Goal: Task Accomplishment & Management: Manage account settings

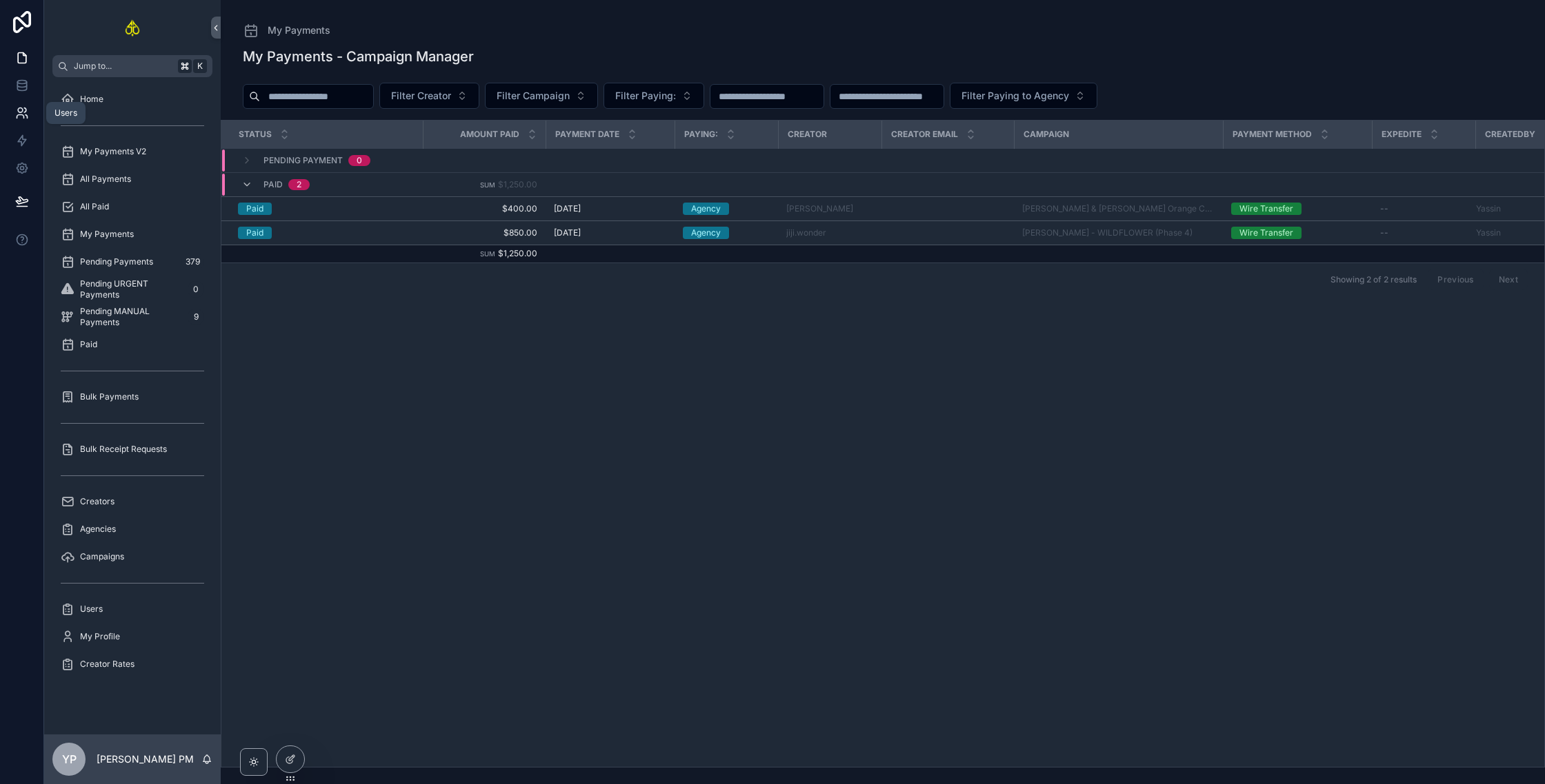
click at [20, 111] on icon at bounding box center [22, 113] width 14 height 14
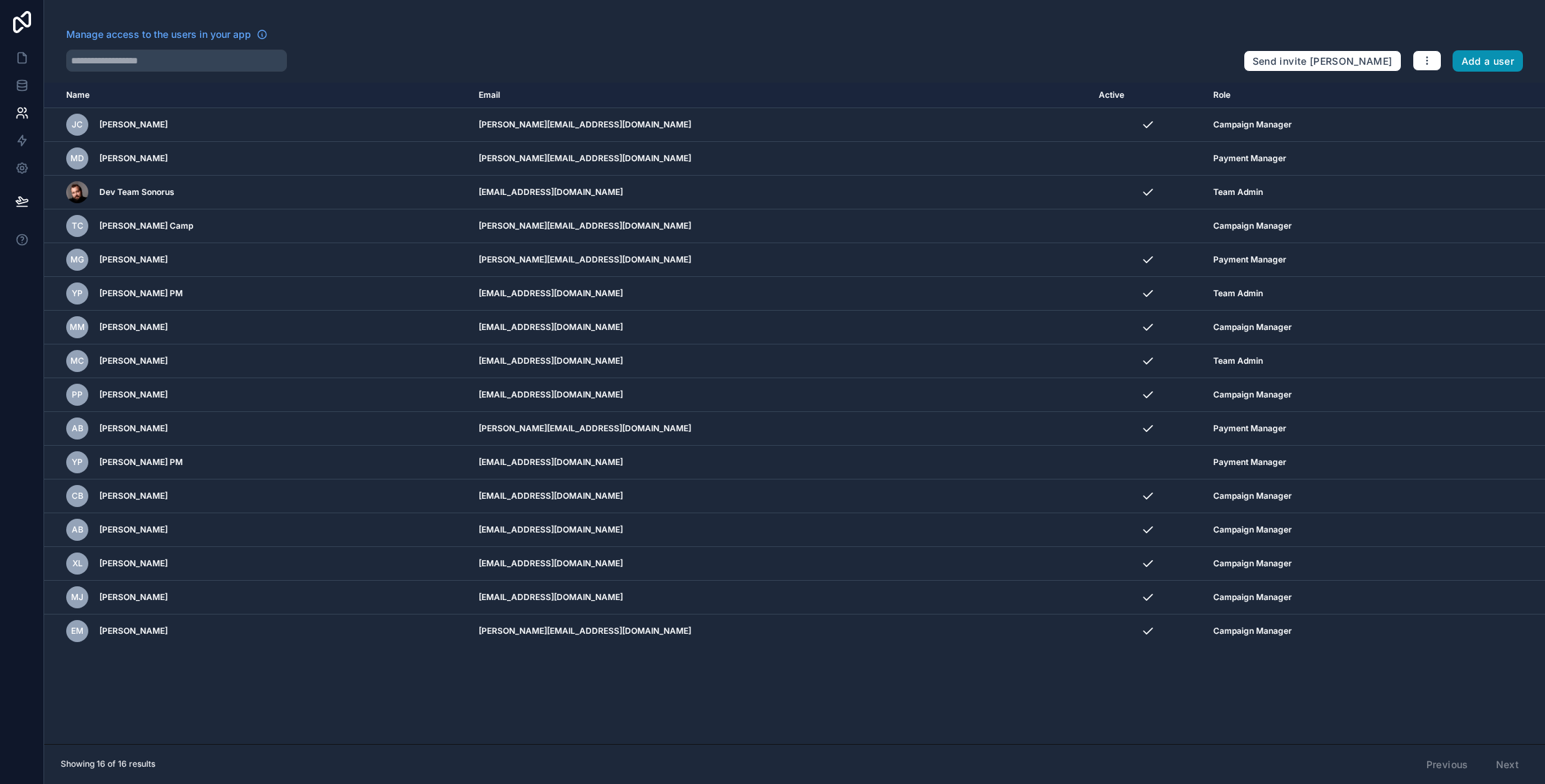
click at [1466, 56] on button "Add a user" at bounding box center [1488, 62] width 71 height 22
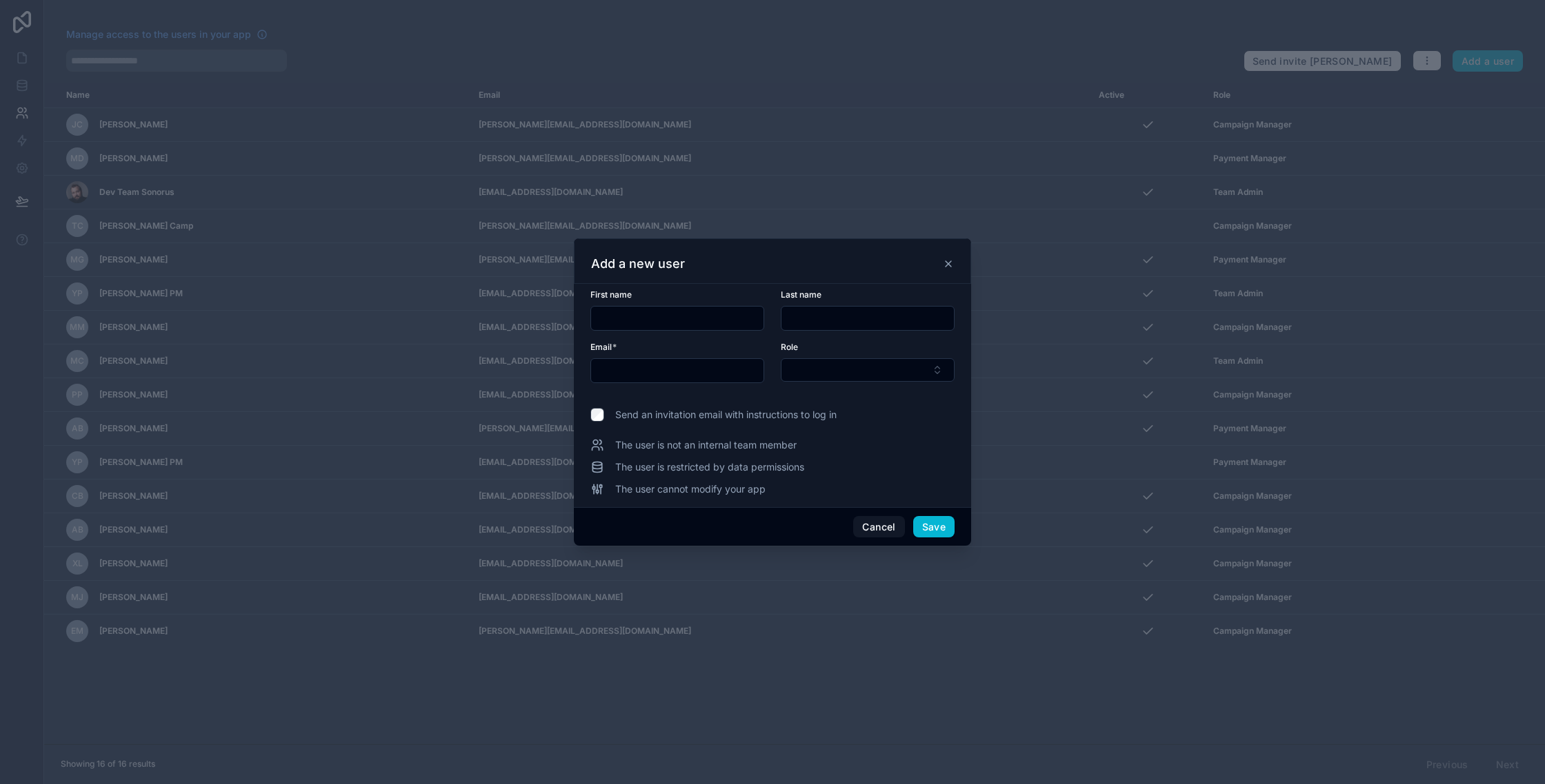
click at [640, 328] on input "text" at bounding box center [677, 318] width 172 height 20
type input "****"
click at [839, 322] on input "text" at bounding box center [867, 318] width 172 height 20
type input "********"
click at [731, 361] on input "text" at bounding box center [677, 371] width 172 height 20
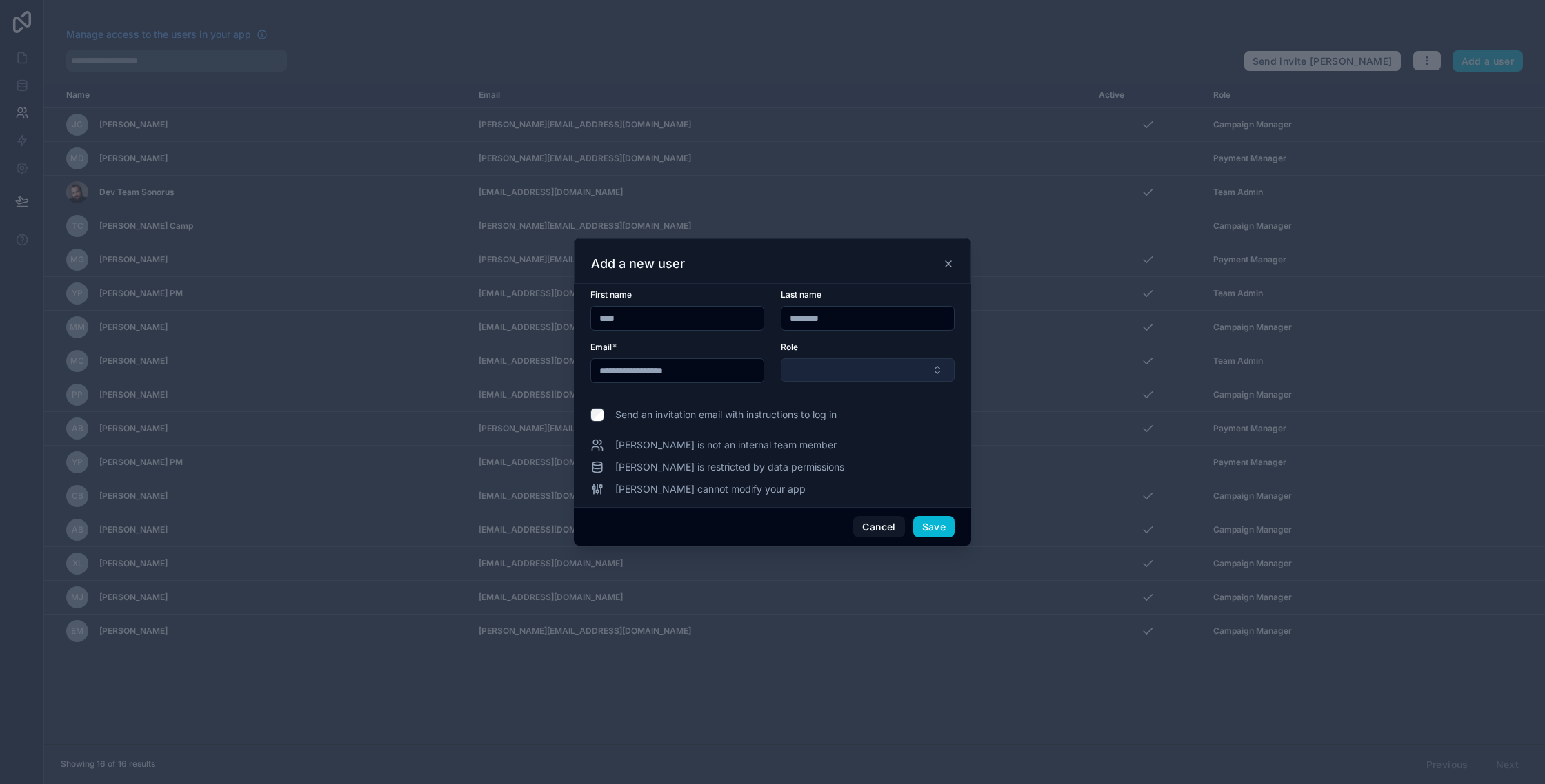
type input "**********"
click at [856, 373] on button "Select Button" at bounding box center [868, 370] width 174 height 23
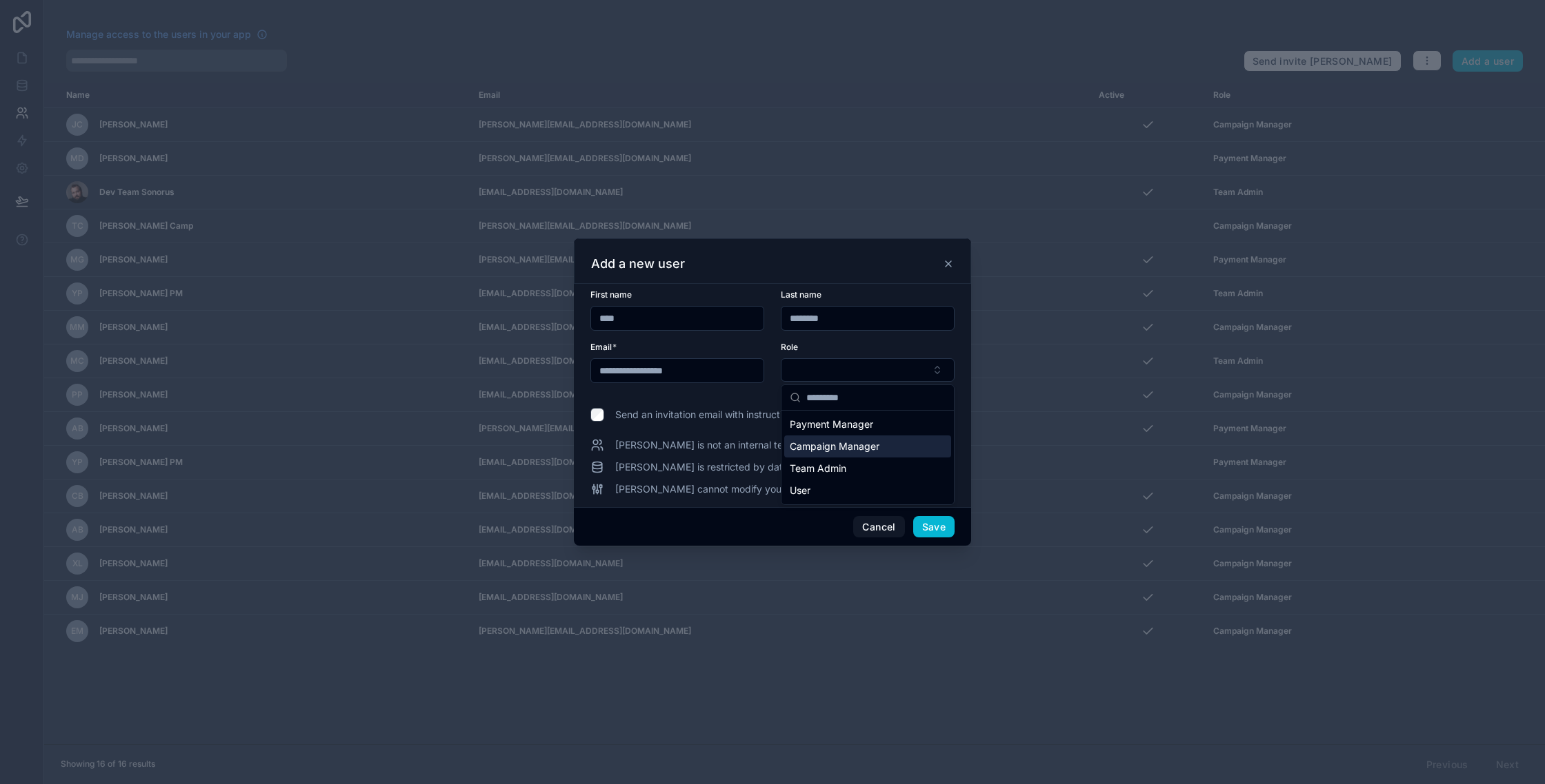
click at [842, 442] on span "Campaign Manager" at bounding box center [834, 447] width 90 height 14
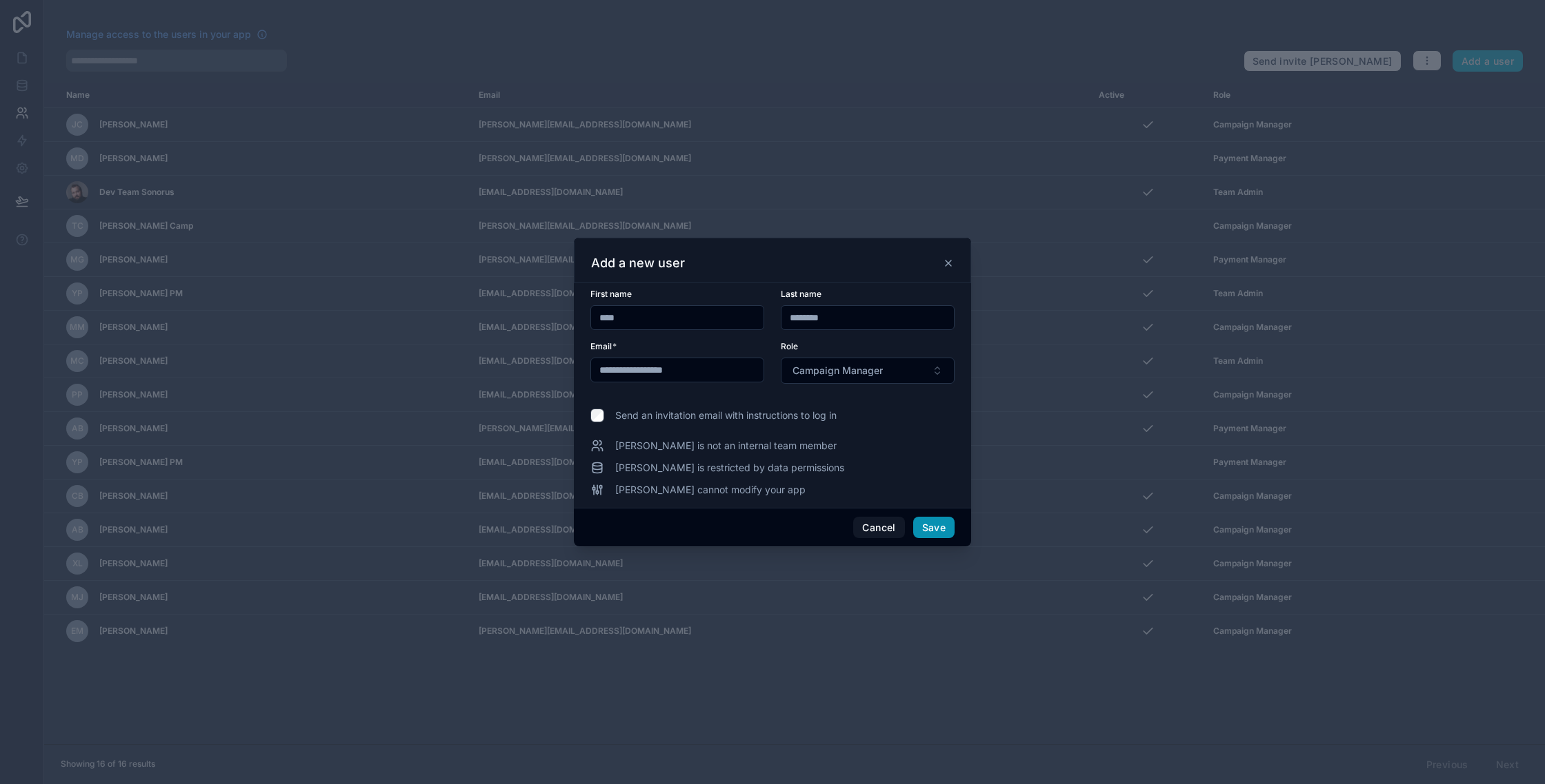
click at [932, 524] on button "Save" at bounding box center [934, 528] width 41 height 22
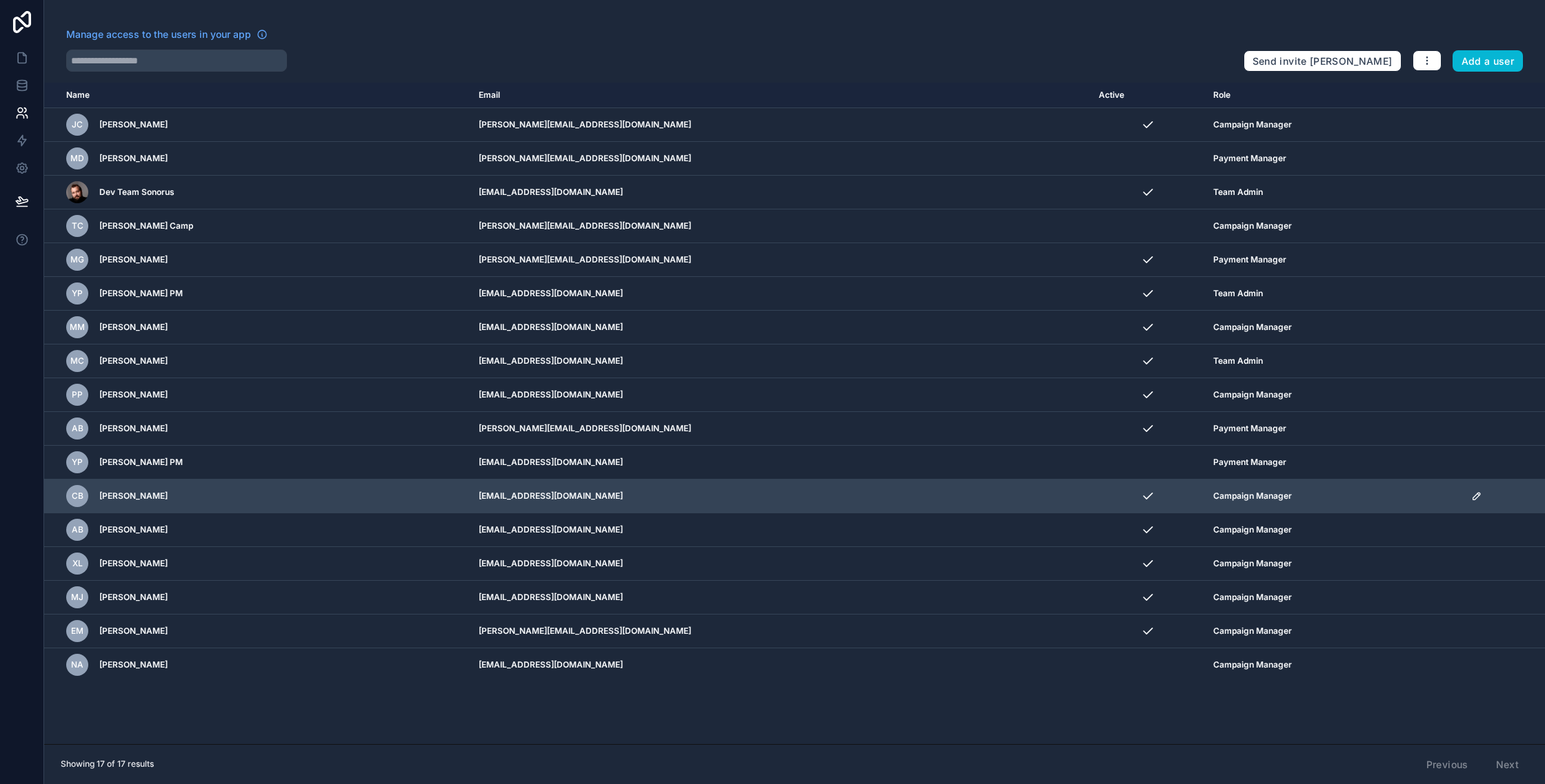
click at [1463, 502] on td "scrollable content" at bounding box center [1504, 496] width 82 height 33
click at [1472, 500] on icon "scrollable content" at bounding box center [1476, 496] width 7 height 7
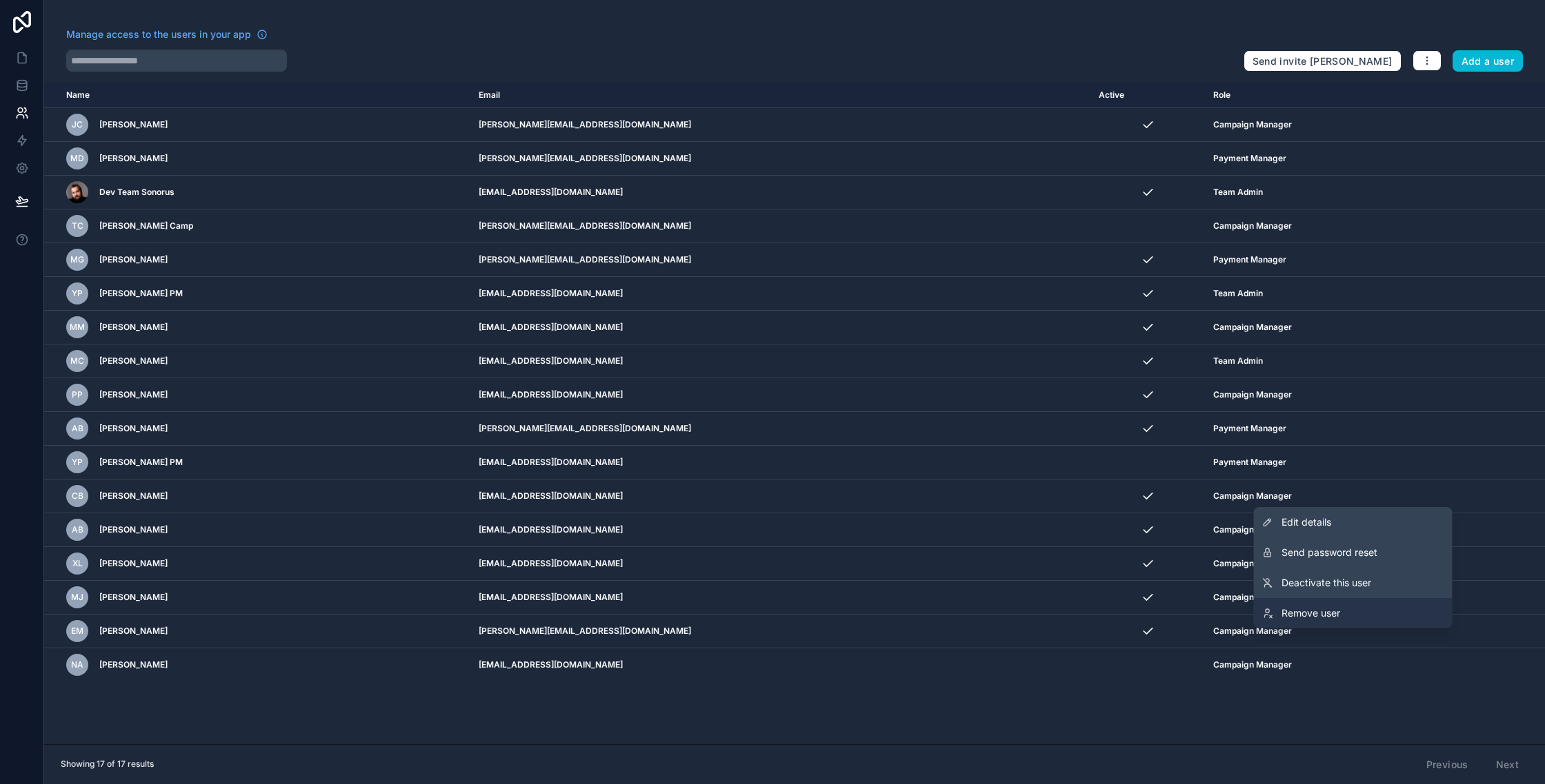
click at [1330, 617] on span "Remove user" at bounding box center [1310, 614] width 58 height 14
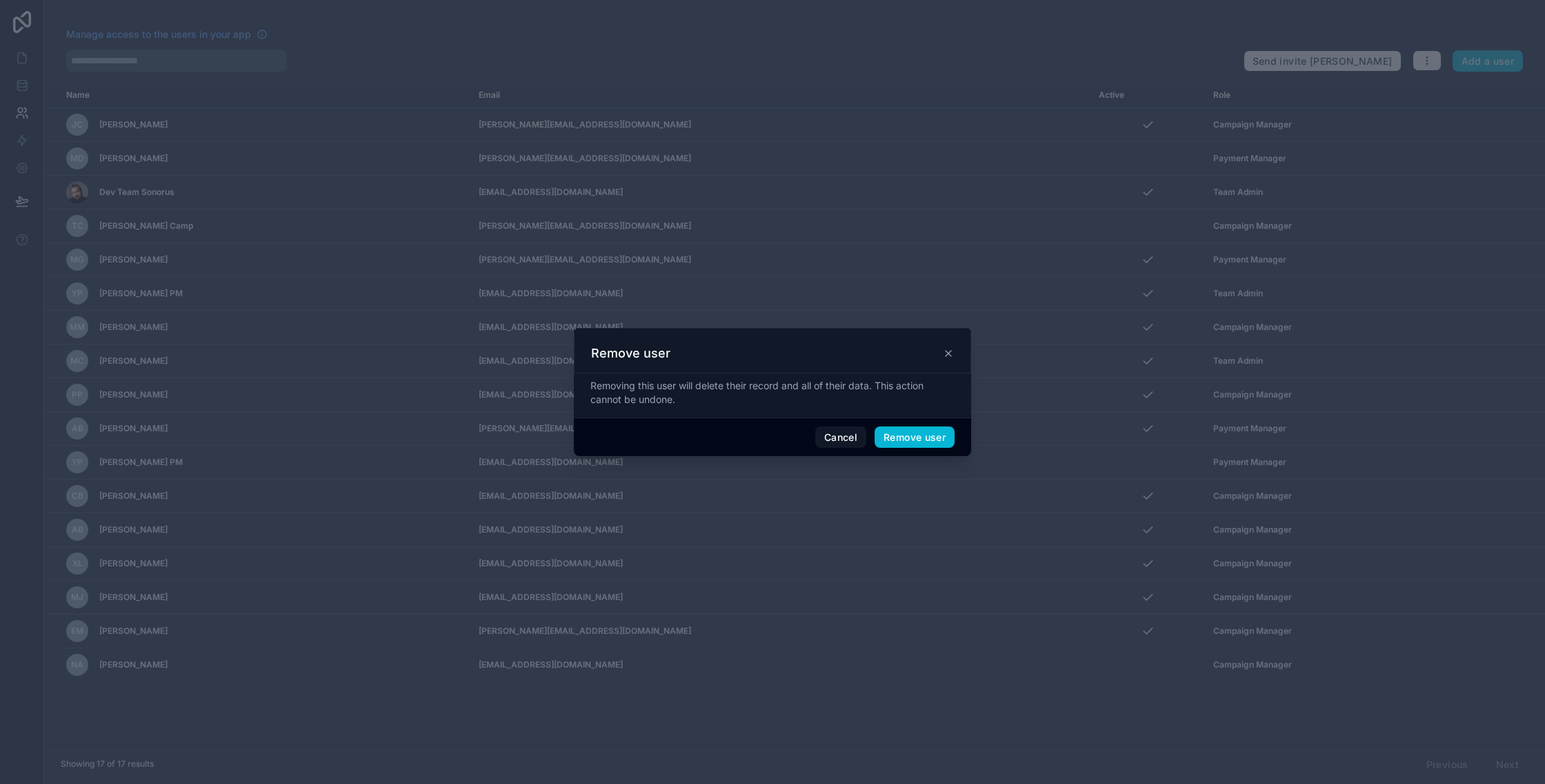
click at [944, 351] on icon at bounding box center [948, 353] width 11 height 11
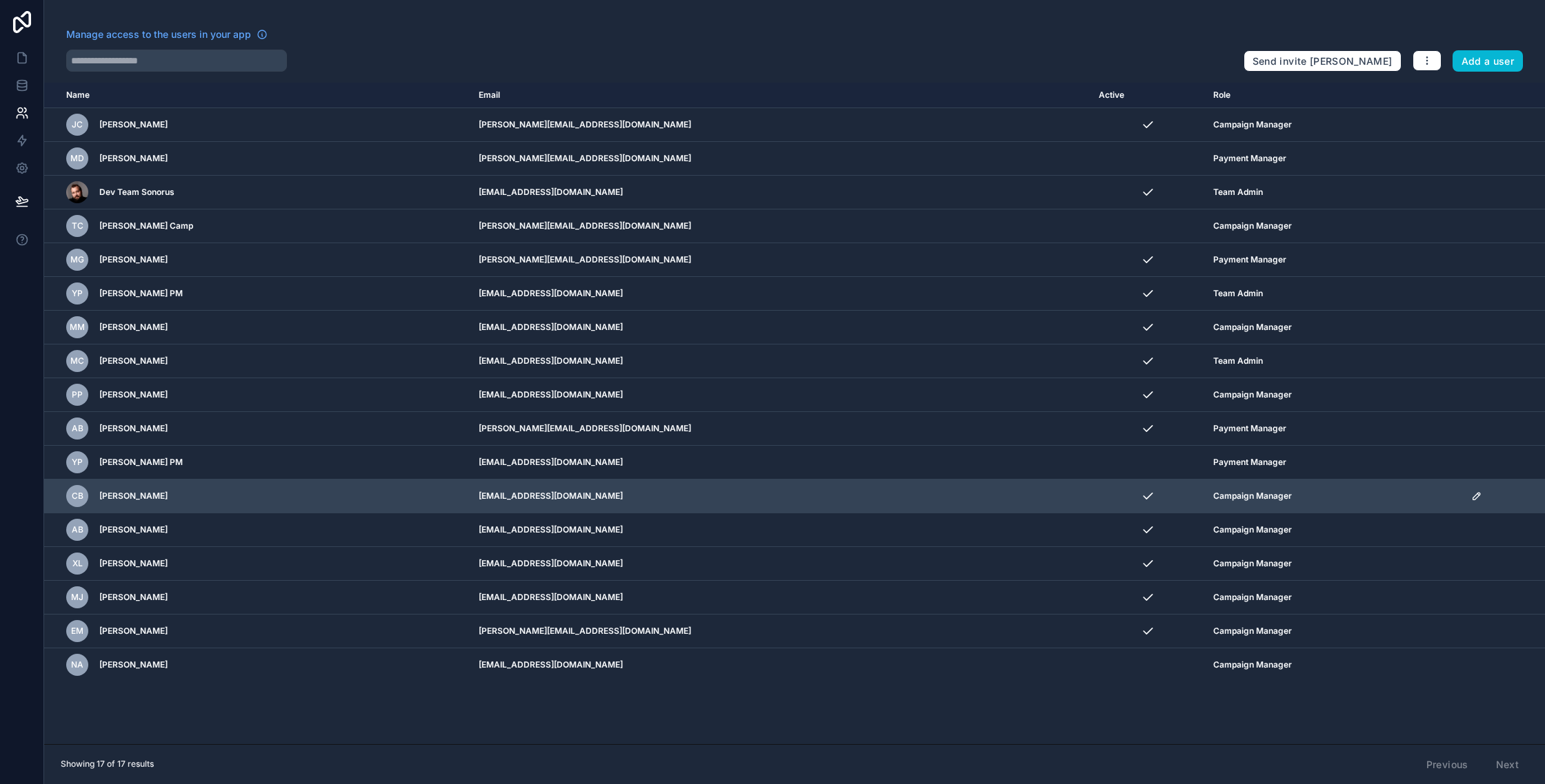
click at [1463, 497] on td "scrollable content" at bounding box center [1504, 496] width 82 height 33
click at [1471, 497] on icon "scrollable content" at bounding box center [1476, 496] width 11 height 11
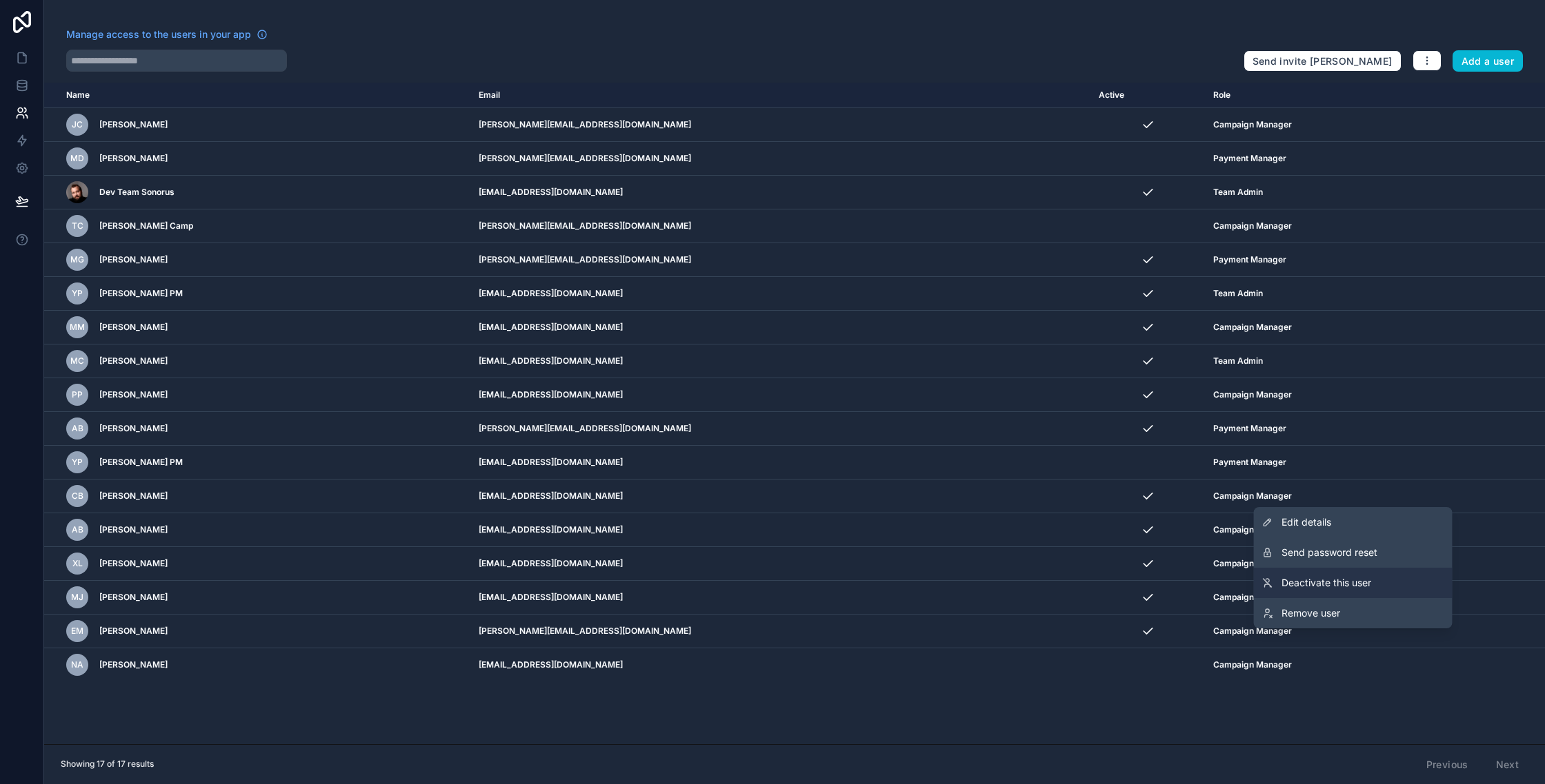
click at [1373, 586] on link "Deactivate this user" at bounding box center [1353, 583] width 199 height 30
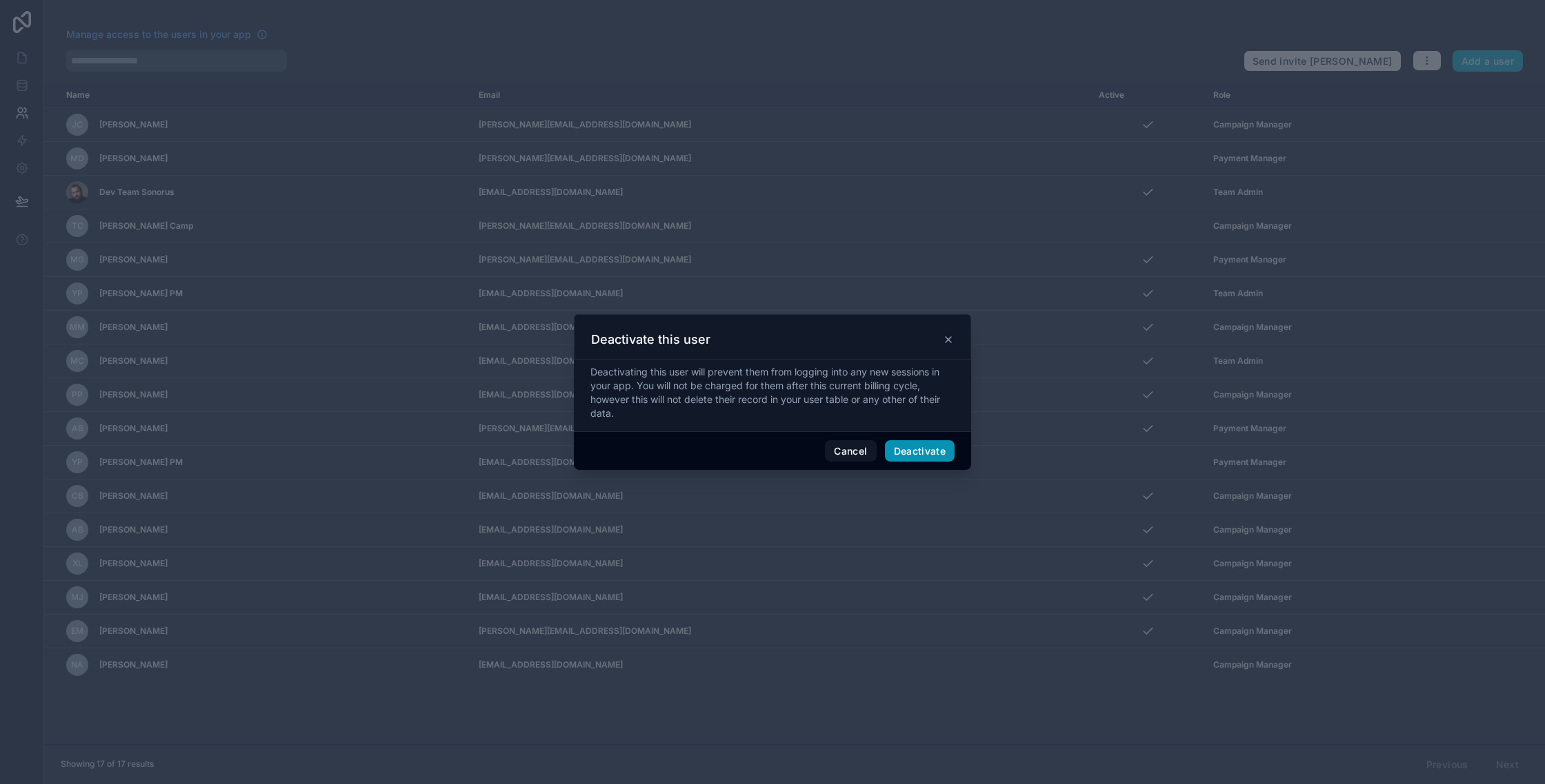
click at [930, 454] on button "Deactivate" at bounding box center [920, 452] width 70 height 22
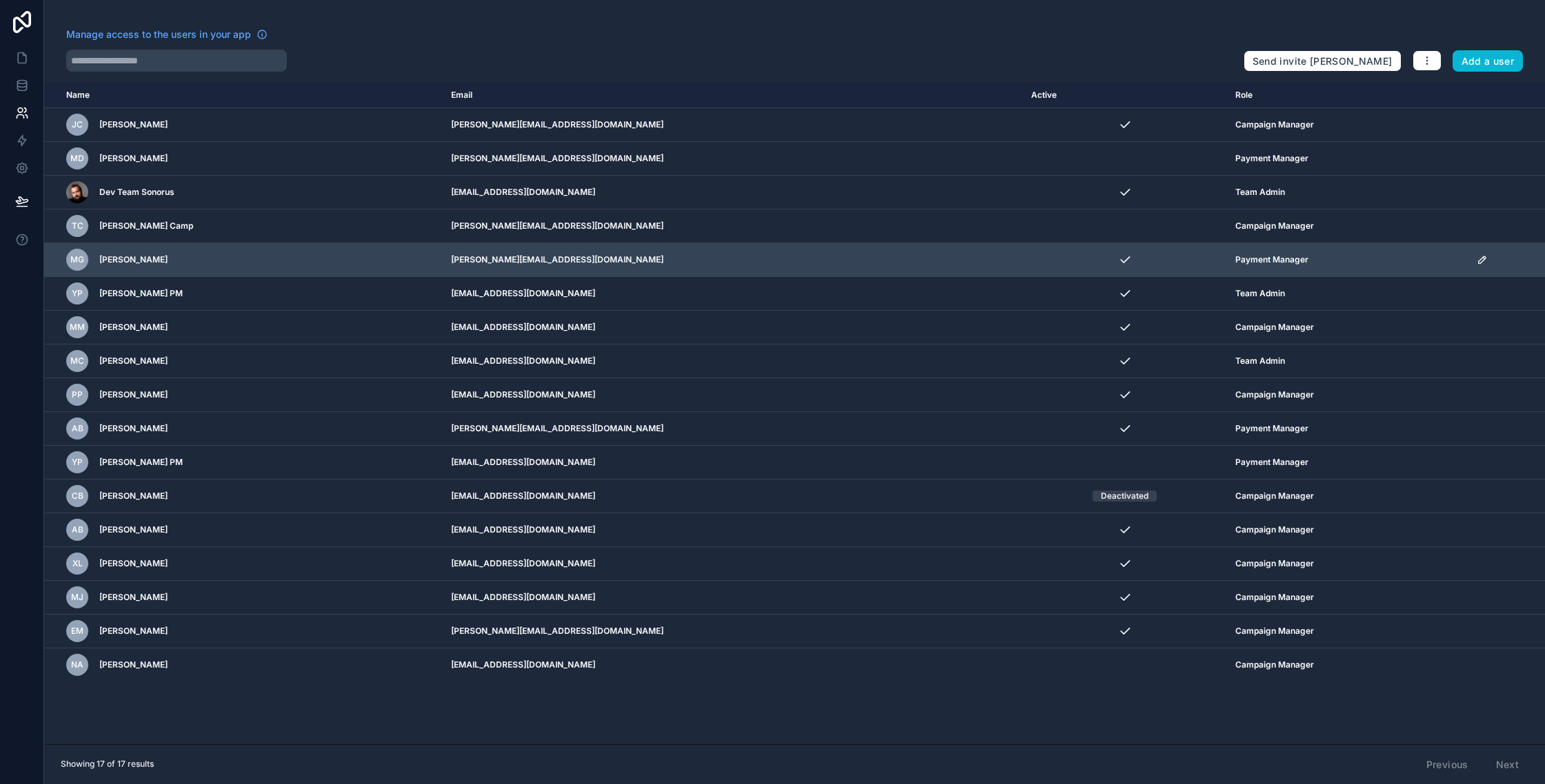
click at [1482, 259] on icon "scrollable content" at bounding box center [1483, 258] width 2 height 2
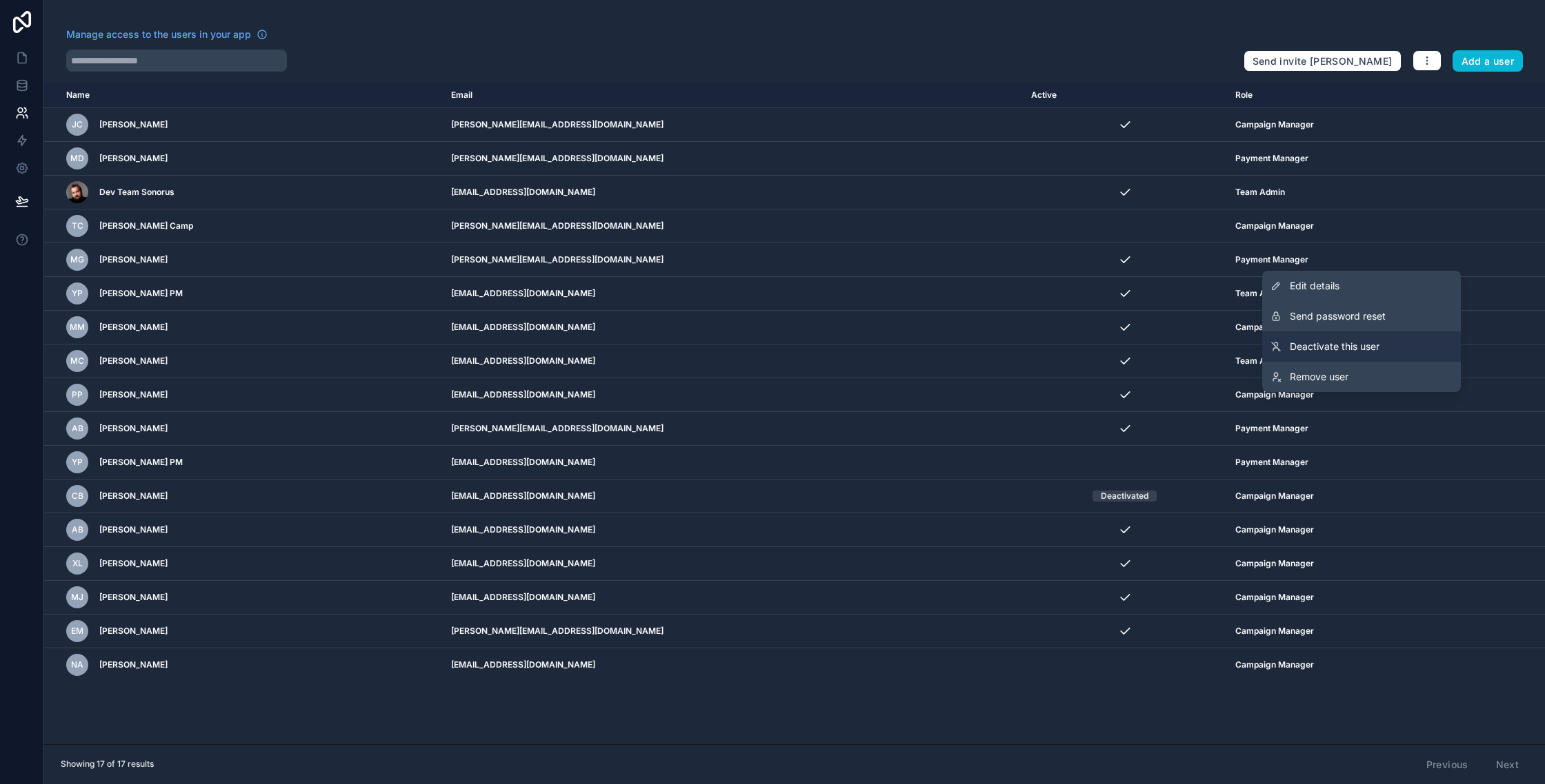
click at [1341, 354] on link "Deactivate this user" at bounding box center [1362, 346] width 199 height 30
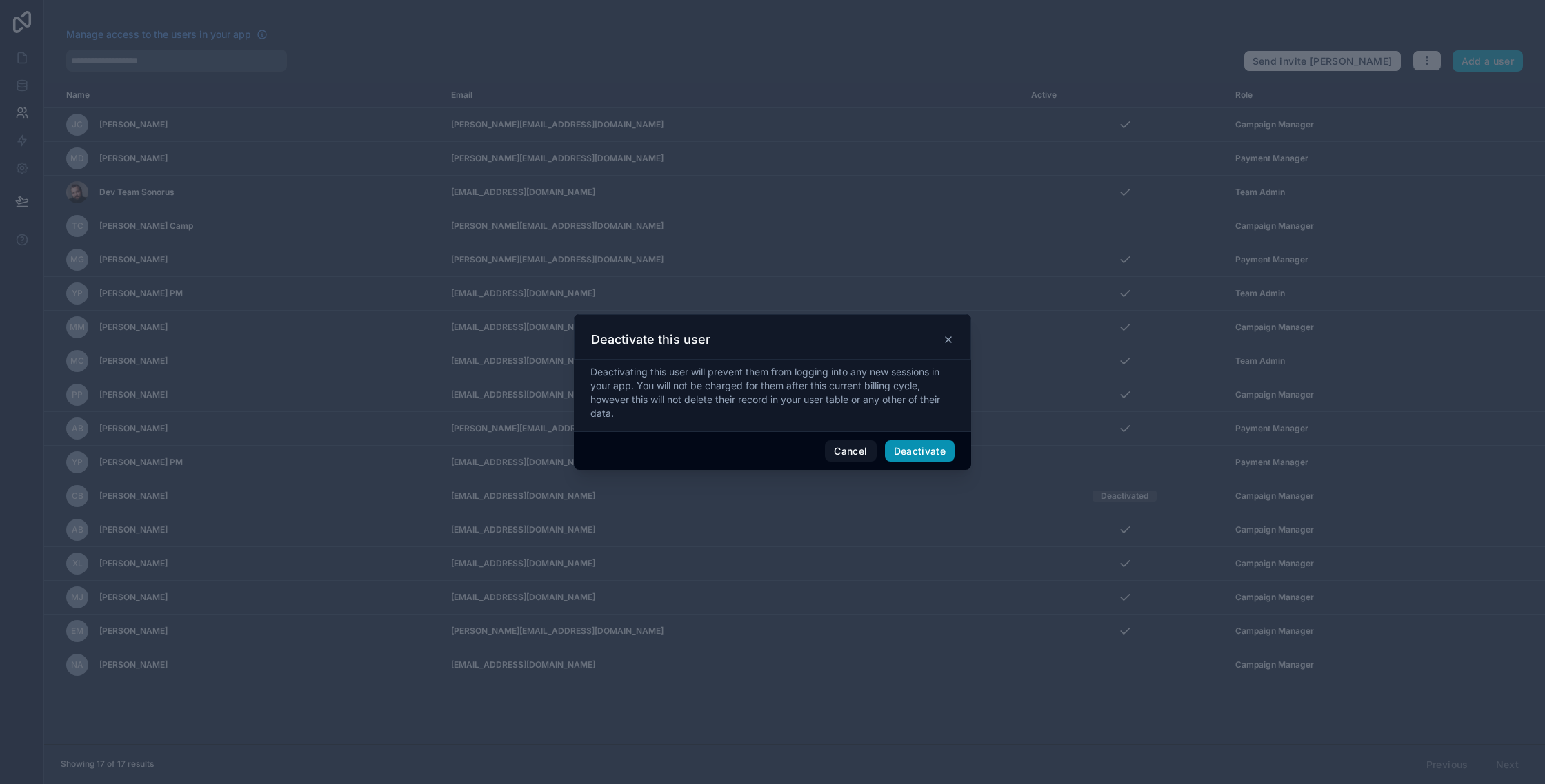
click at [922, 454] on button "Deactivate" at bounding box center [920, 452] width 70 height 22
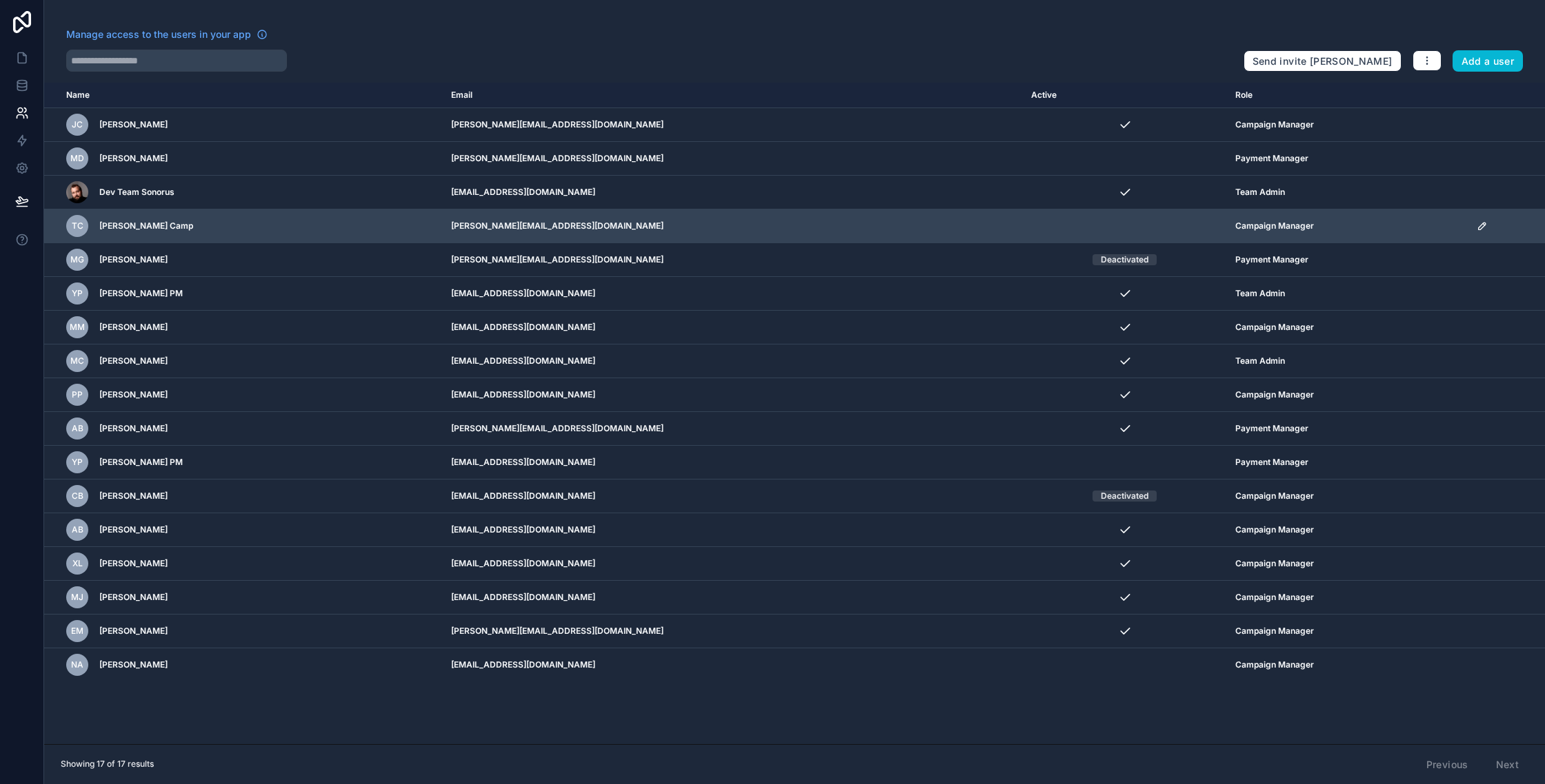
click at [1478, 224] on icon "scrollable content" at bounding box center [1482, 226] width 7 height 7
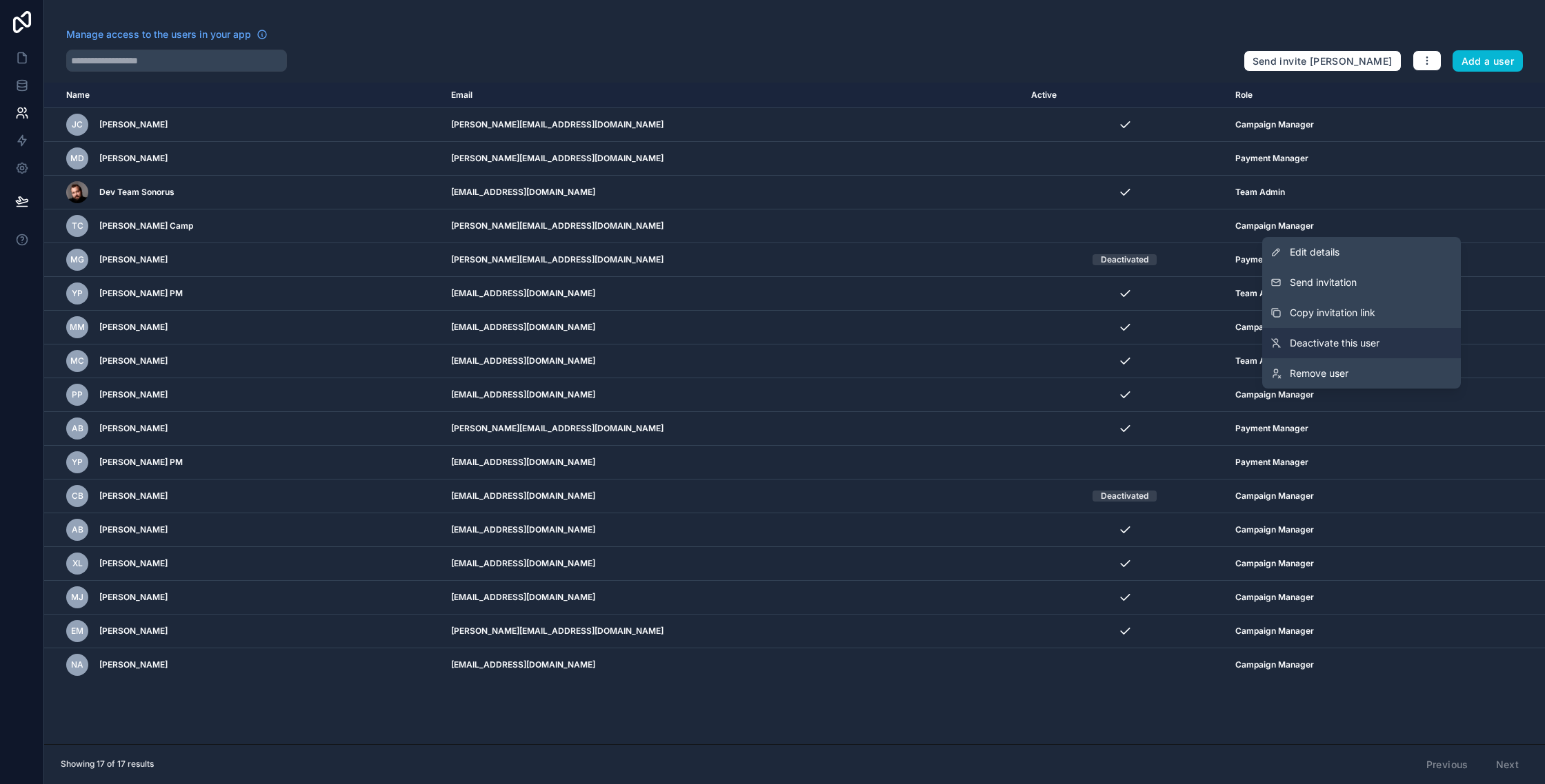
click at [1346, 349] on span "Deactivate this user" at bounding box center [1334, 343] width 90 height 14
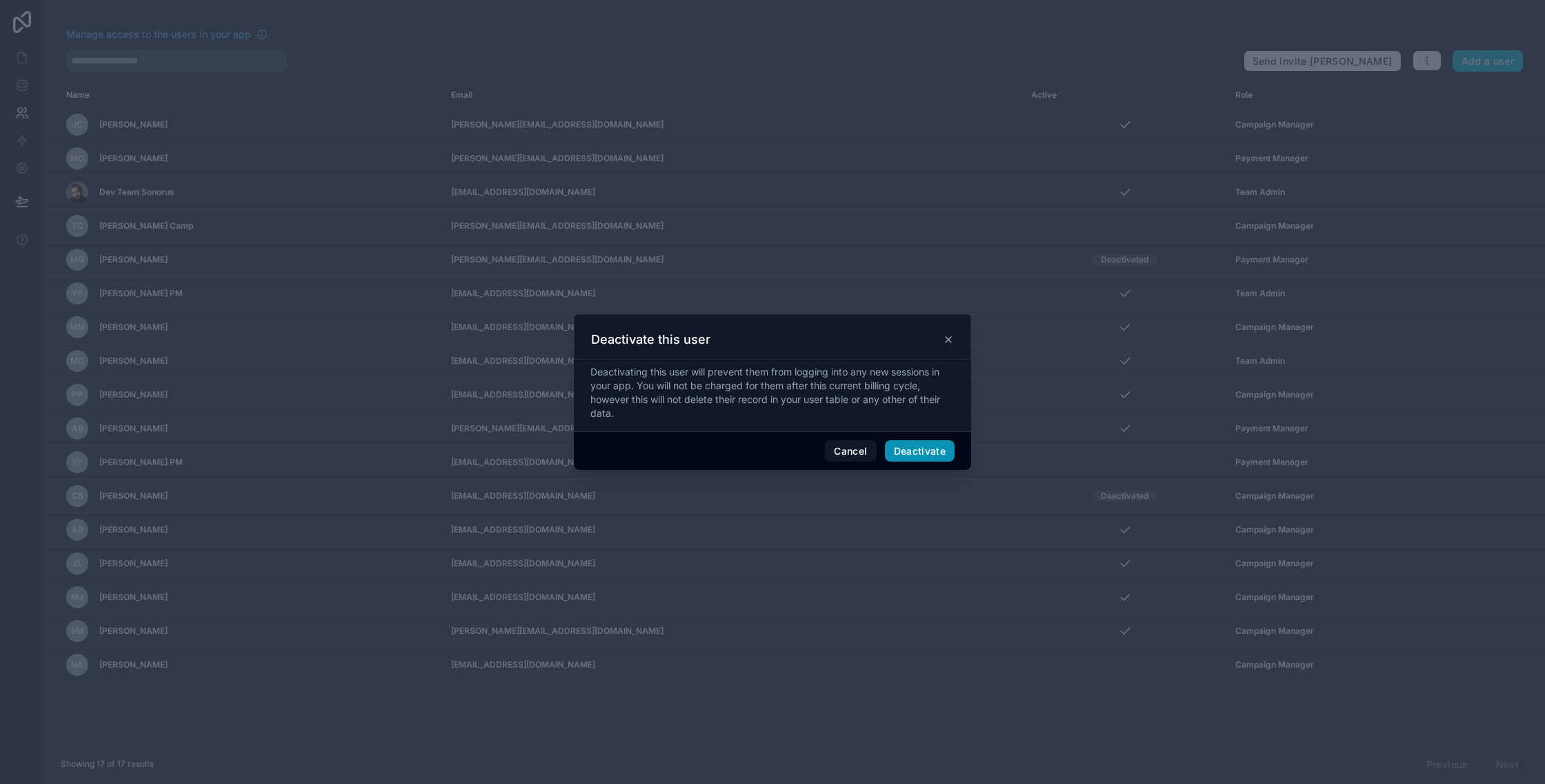
click at [931, 451] on button "Deactivate" at bounding box center [920, 452] width 70 height 22
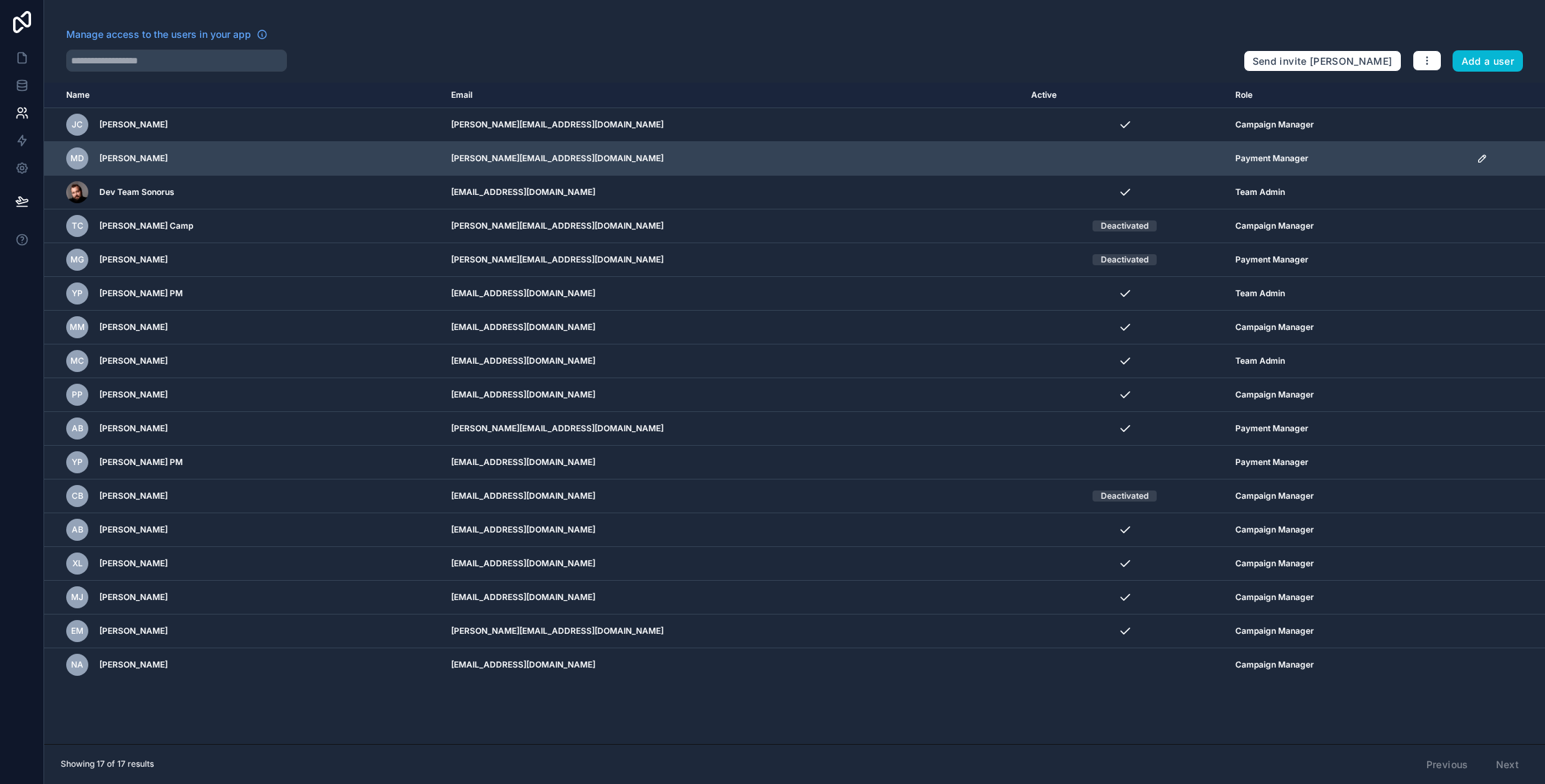
click at [1476, 157] on icon "scrollable content" at bounding box center [1482, 158] width 11 height 11
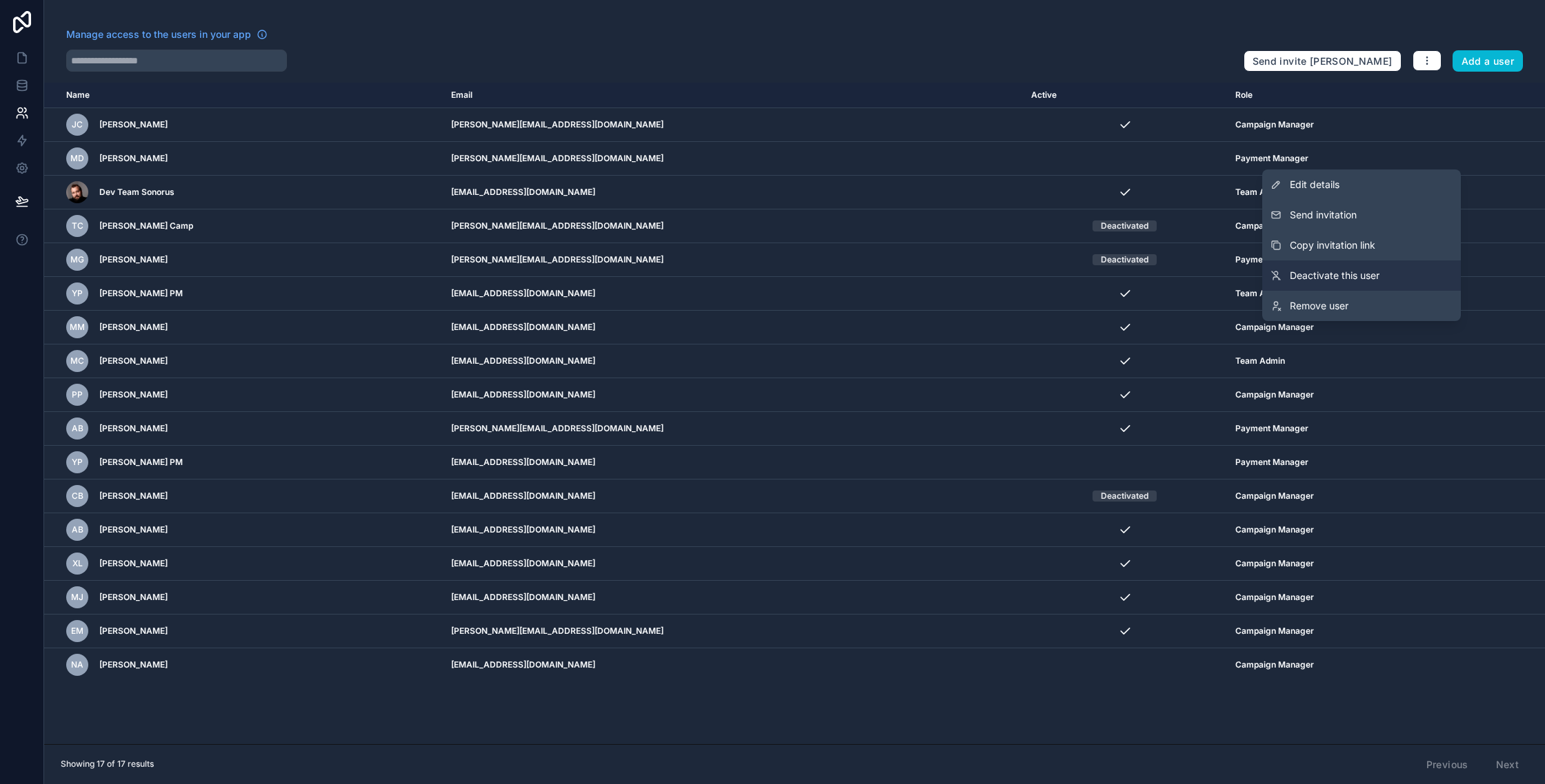
click at [1338, 281] on span "Deactivate this user" at bounding box center [1334, 276] width 90 height 14
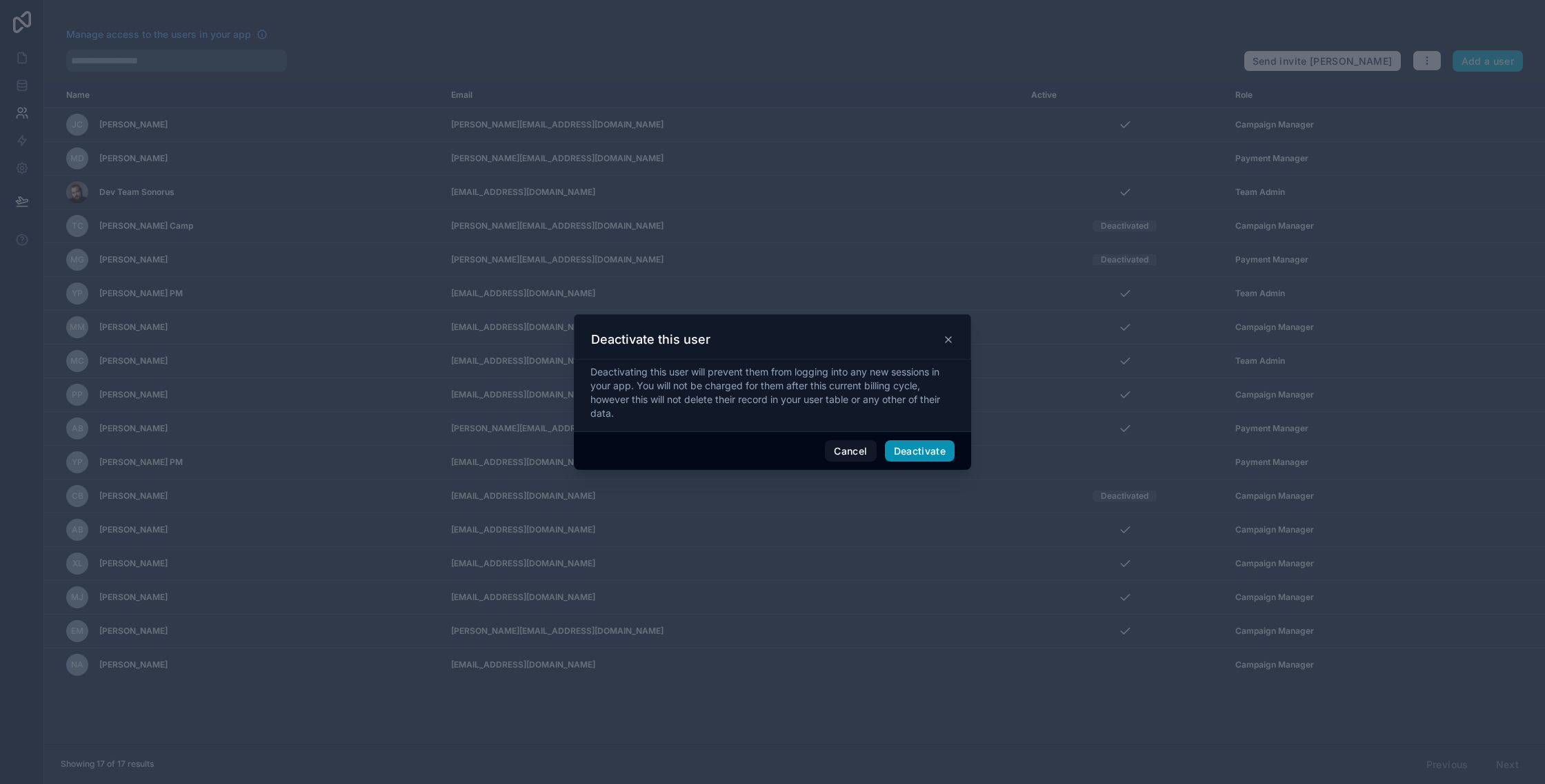
click at [920, 448] on button "Deactivate" at bounding box center [920, 452] width 70 height 22
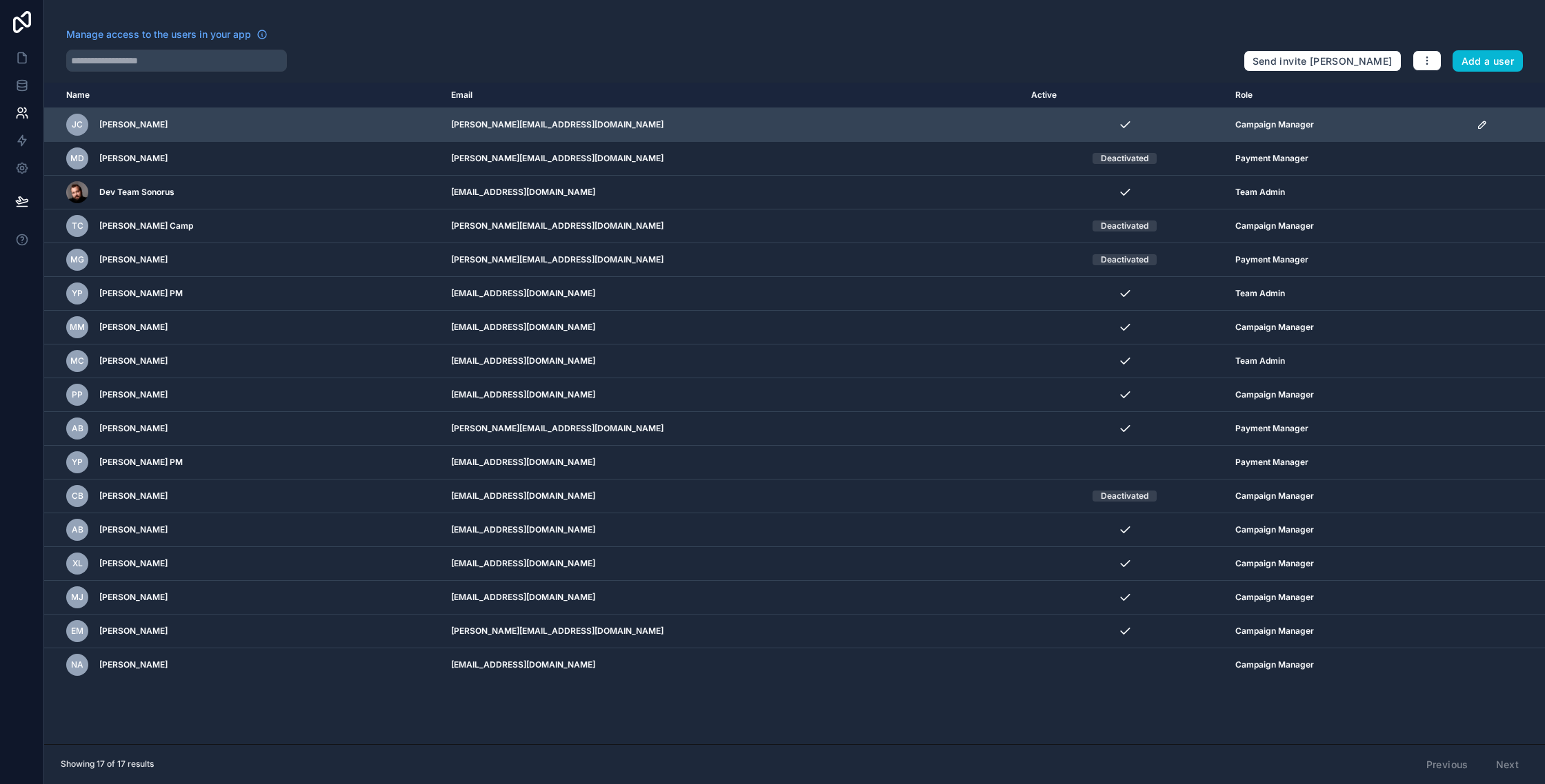
click at [1476, 122] on icon "scrollable content" at bounding box center [1482, 124] width 11 height 11
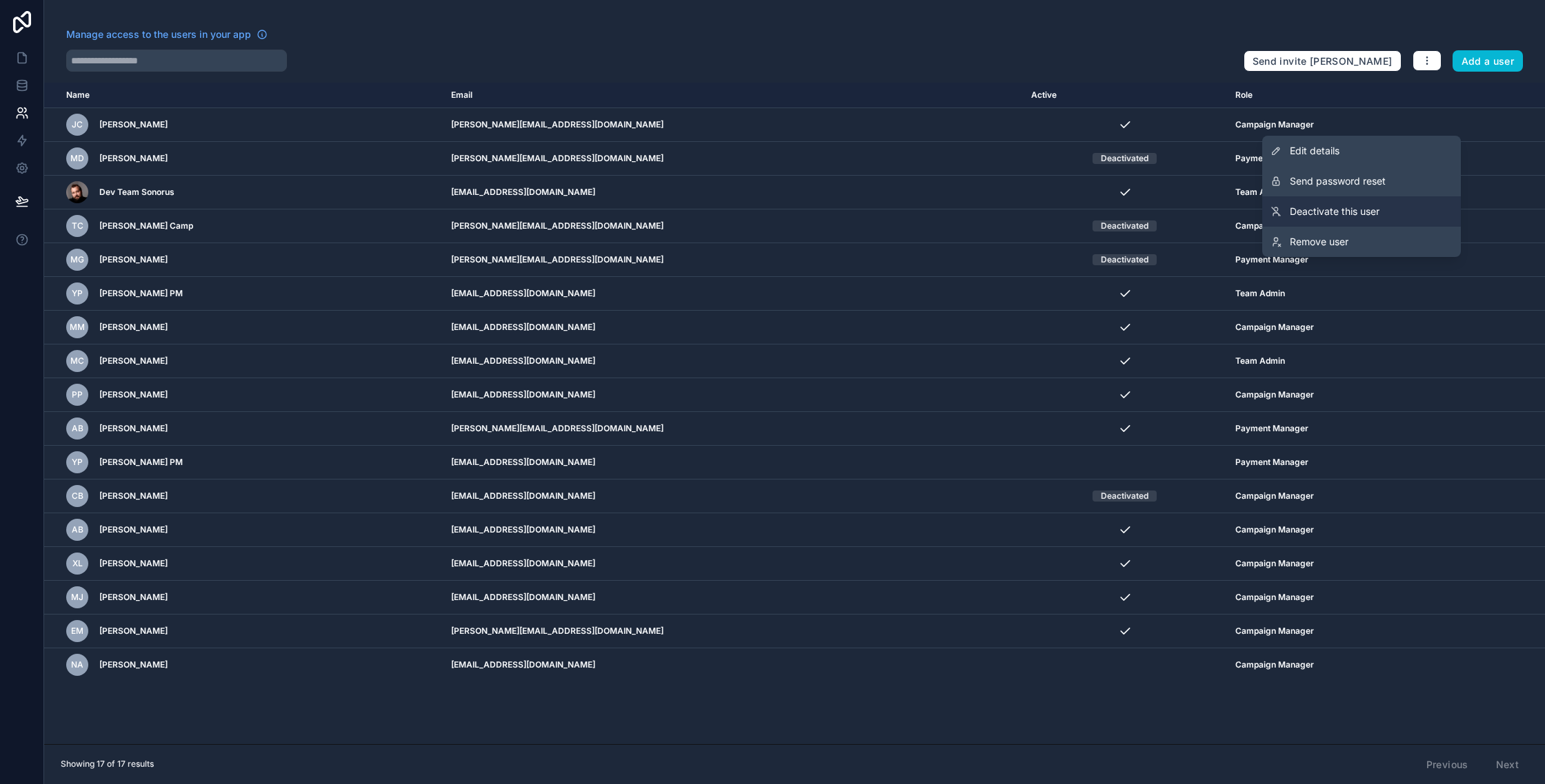
click at [1372, 201] on link "Deactivate this user" at bounding box center [1362, 211] width 199 height 30
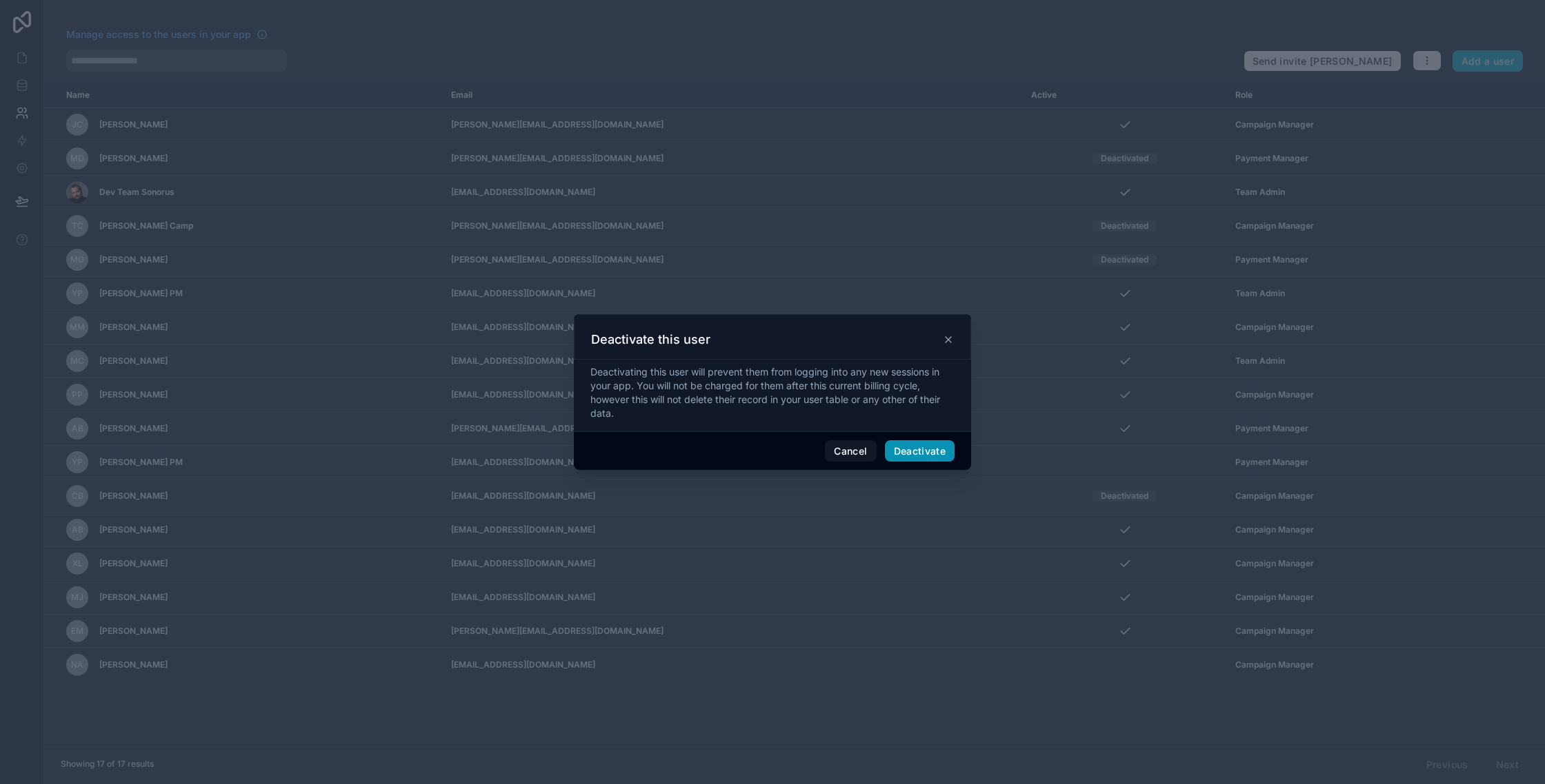
click at [902, 450] on button "Deactivate" at bounding box center [920, 452] width 70 height 22
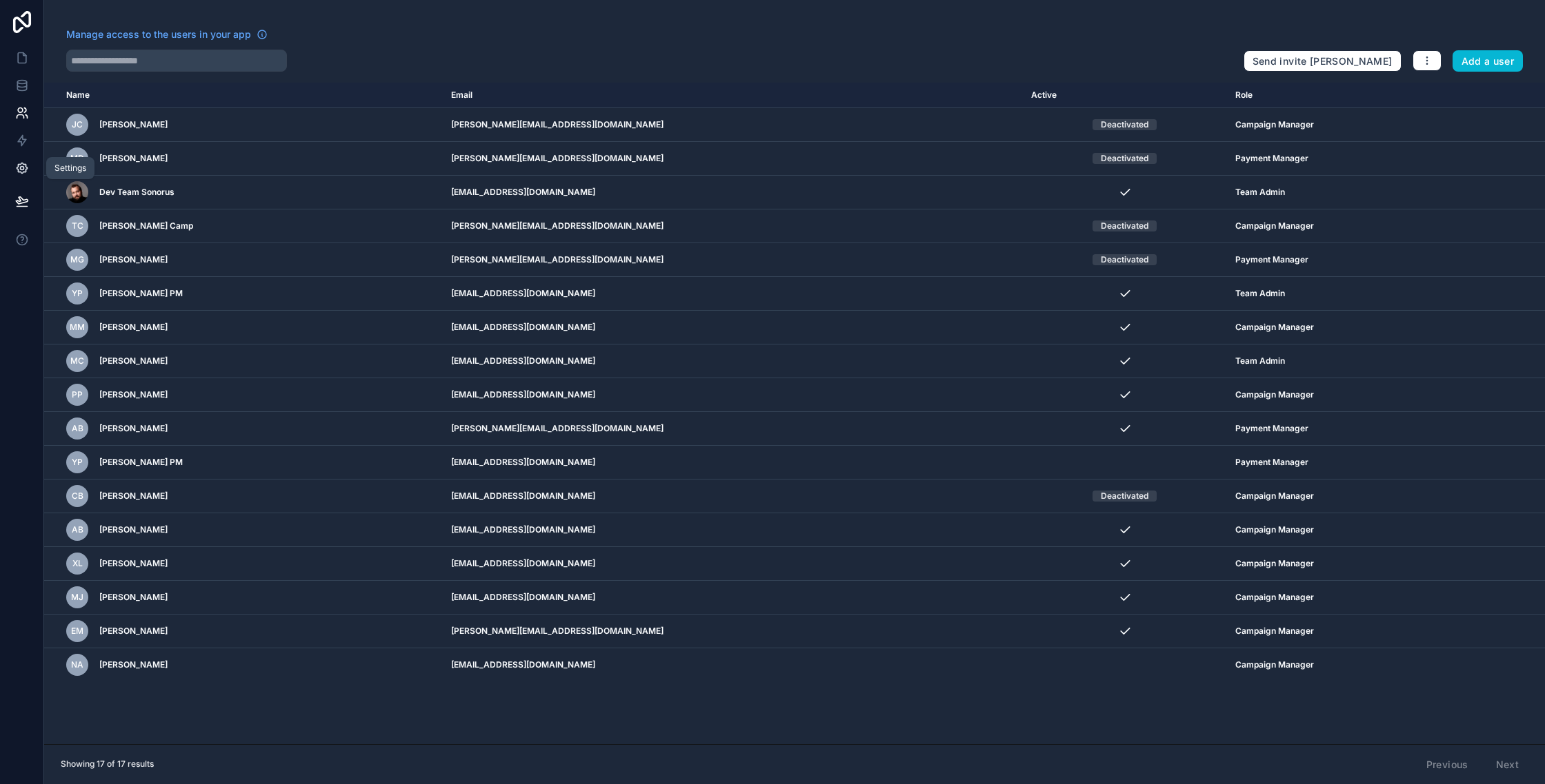
click at [24, 161] on icon at bounding box center [22, 168] width 14 height 14
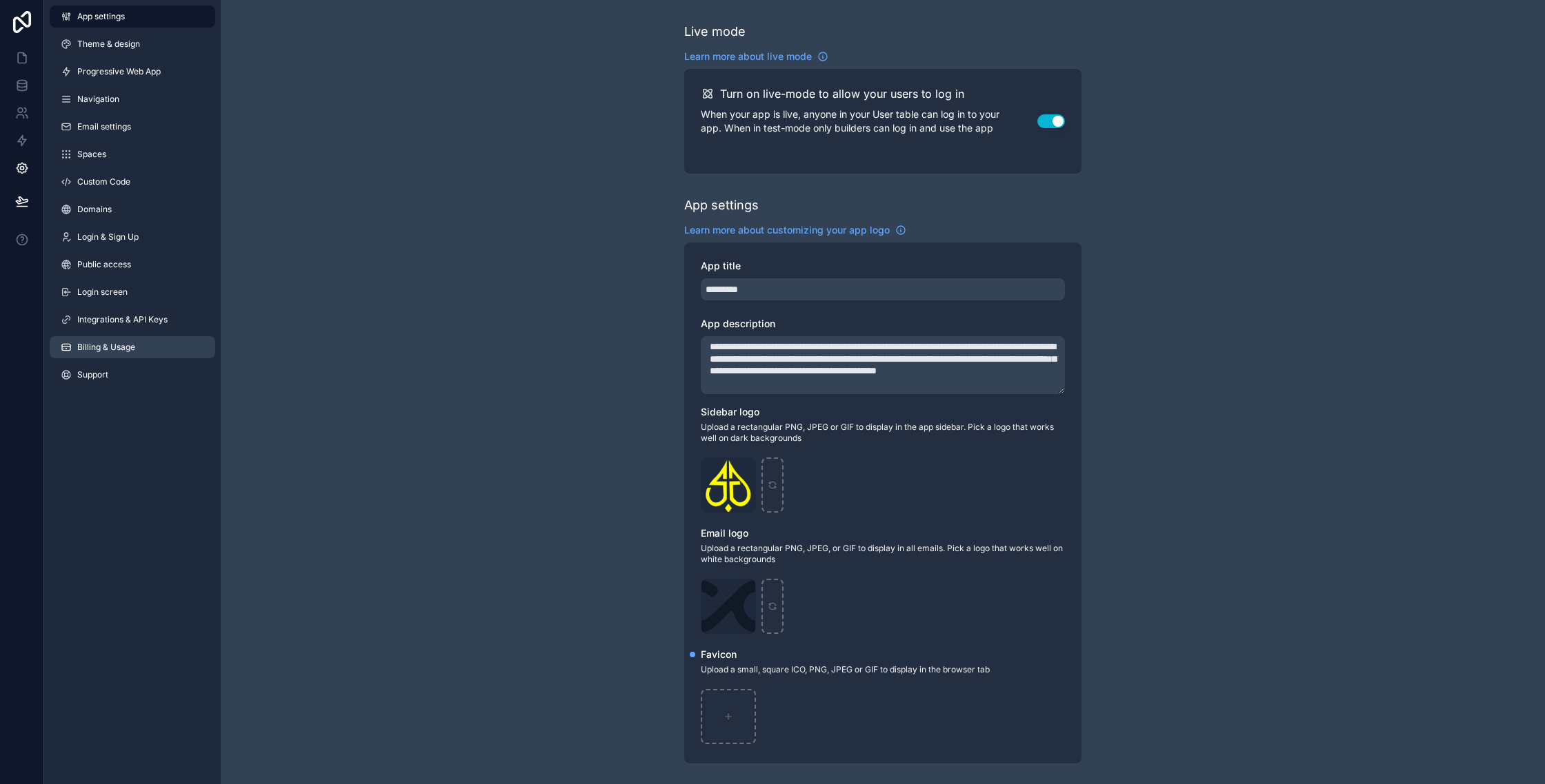
click at [122, 355] on link "Billing & Usage" at bounding box center [132, 347] width 165 height 22
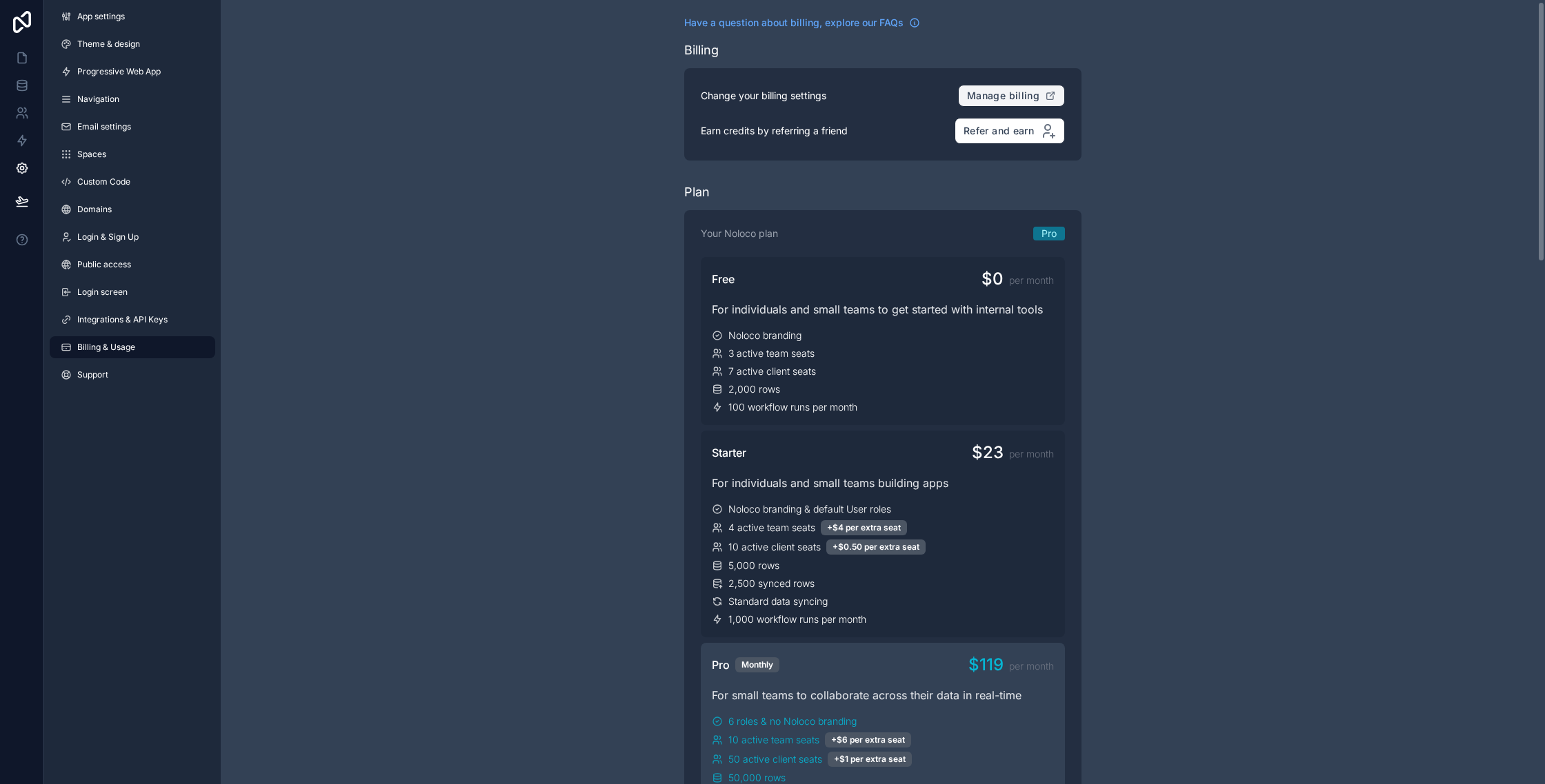
click at [972, 91] on span "Manage billing" at bounding box center [1003, 96] width 73 height 12
